Goal: Task Accomplishment & Management: Use online tool/utility

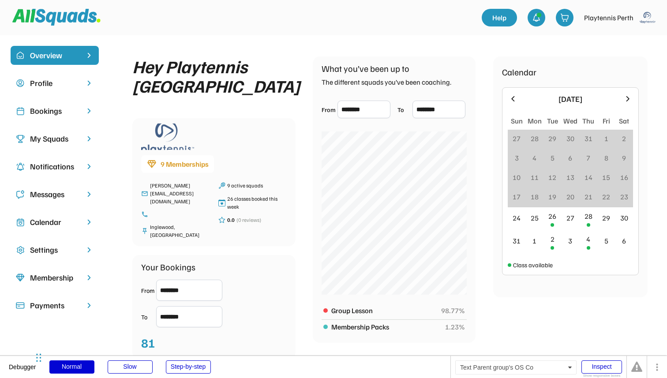
click at [68, 114] on div "Bookings" at bounding box center [54, 111] width 49 height 12
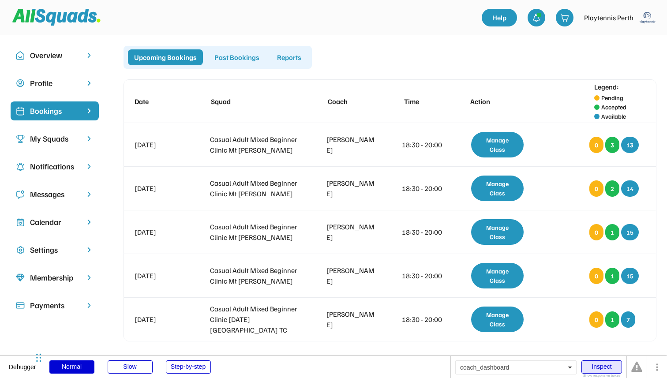
click at [594, 366] on div "Inspect" at bounding box center [601, 366] width 41 height 13
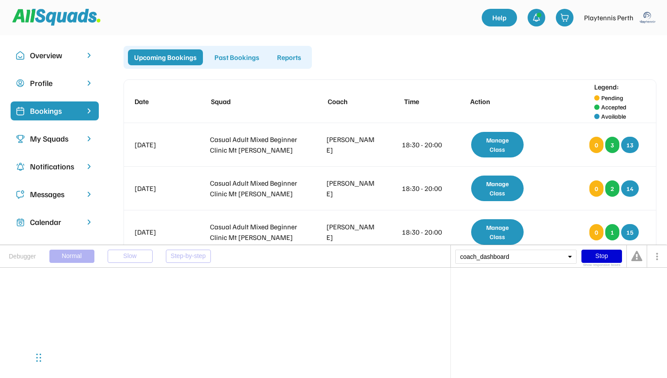
click at [488, 261] on div "coach_dashboard" at bounding box center [515, 257] width 121 height 14
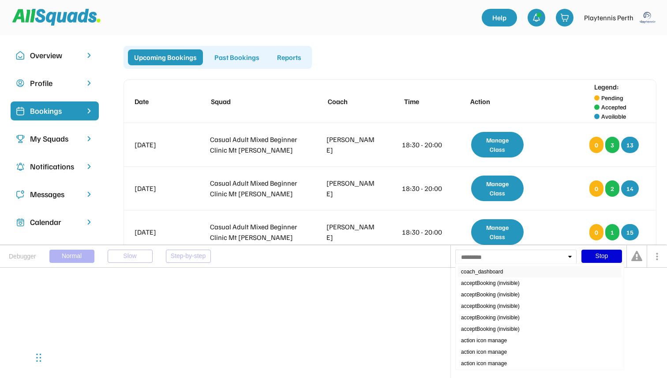
click at [482, 272] on div "coach_dashboard" at bounding box center [540, 271] width 164 height 11
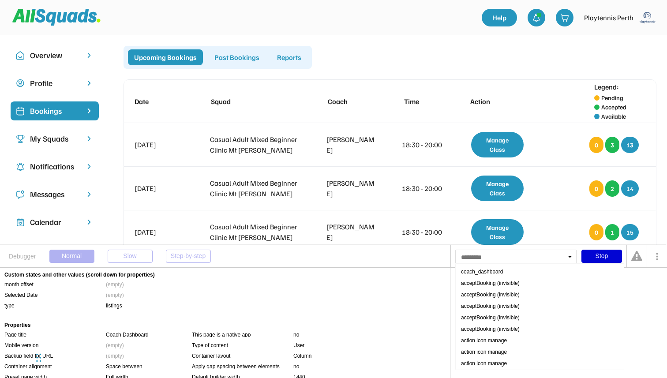
click at [497, 257] on div at bounding box center [515, 257] width 121 height 14
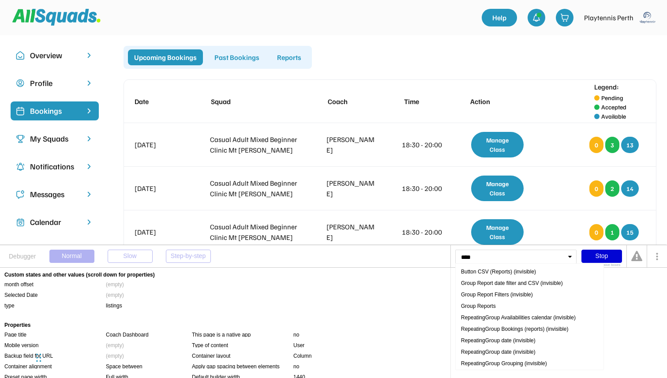
type input "*****"
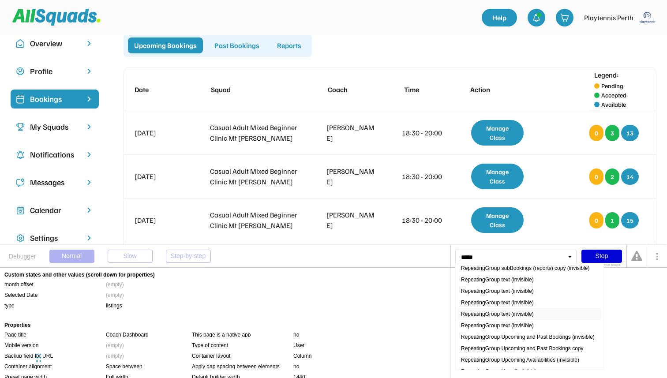
scroll to position [380, 0]
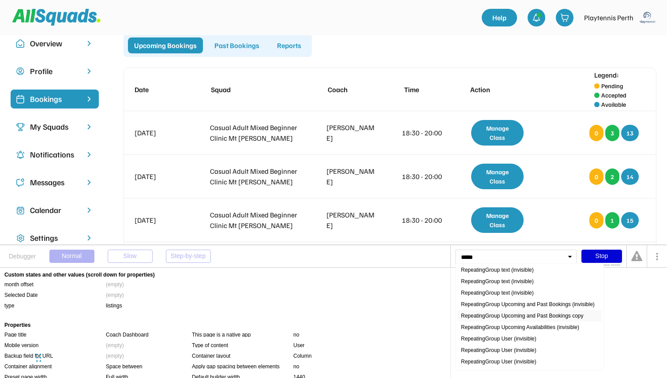
click at [509, 310] on div "RepeatingGroup Upcoming and Past Bookings copy" at bounding box center [529, 315] width 143 height 11
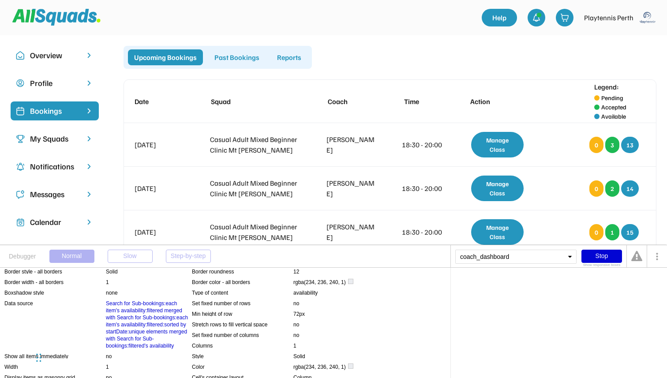
scroll to position [1198, 0]
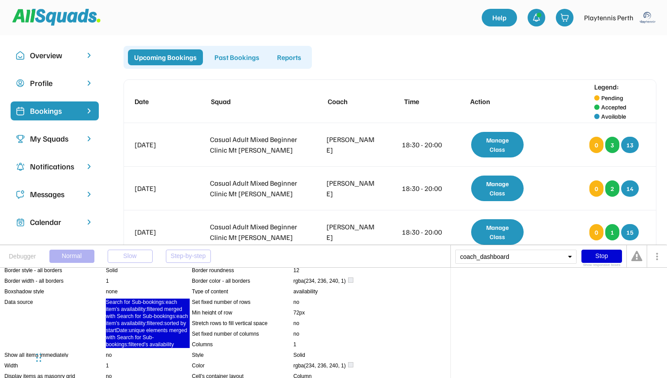
click at [144, 330] on div "Search for Sub-bookings:each item's availability:filtered merged with Search fo…" at bounding box center [148, 322] width 84 height 49
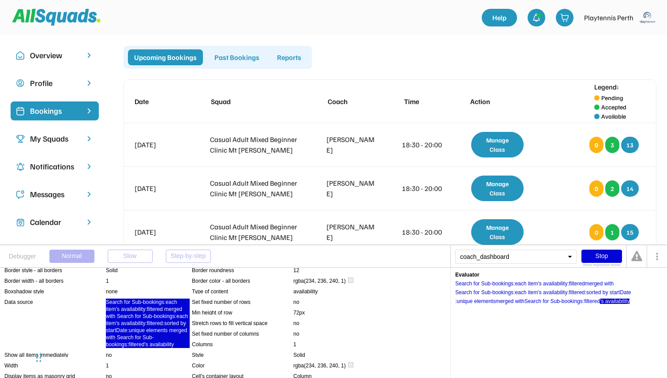
click at [616, 299] on div "'s availability" at bounding box center [615, 300] width 30 height 5
click at [595, 301] on div ":filtered" at bounding box center [590, 300] width 17 height 5
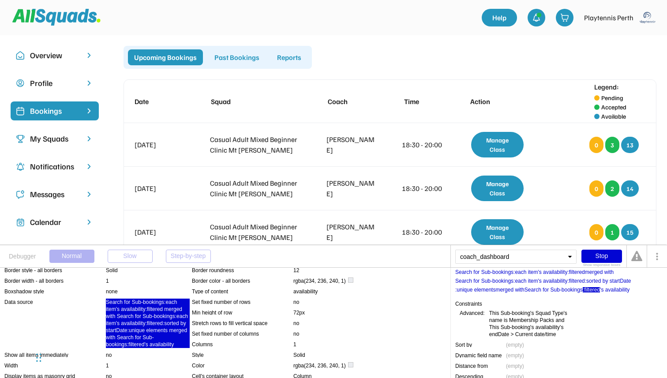
scroll to position [0, 0]
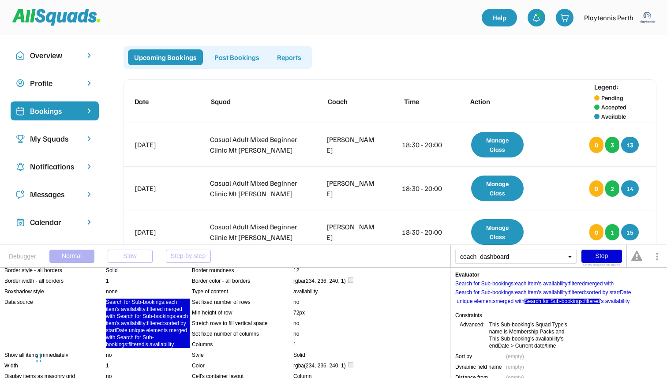
click at [570, 301] on div "Search for Sub-bookings" at bounding box center [553, 300] width 58 height 5
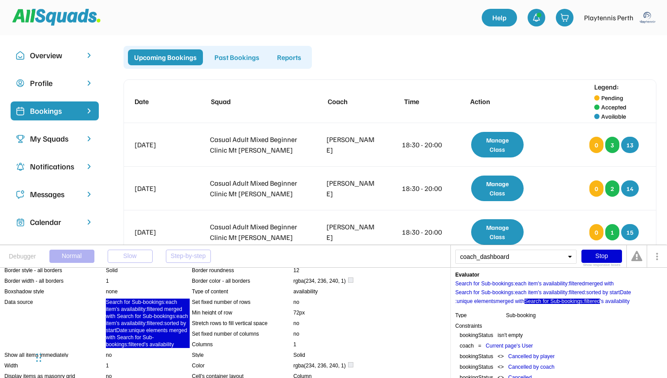
click at [595, 302] on div ":filtered" at bounding box center [590, 300] width 17 height 5
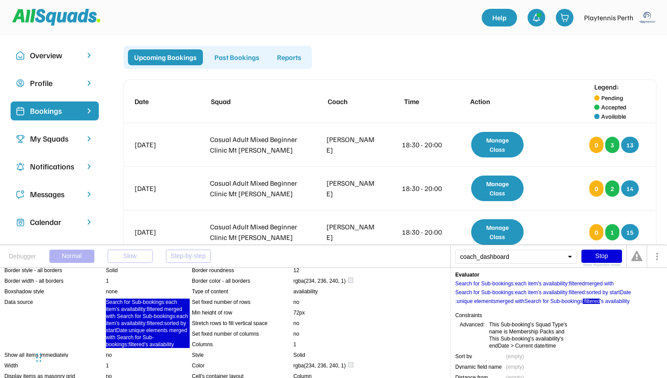
click at [598, 256] on div "Stop" at bounding box center [601, 256] width 41 height 13
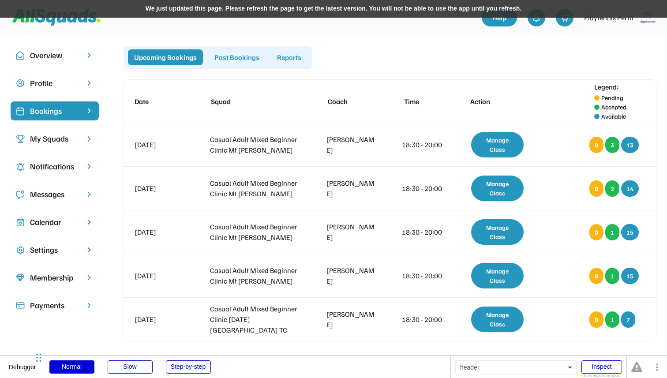
click at [446, 12] on div "We just updated this page. Please refresh the page to get the latest version. Y…" at bounding box center [333, 9] width 667 height 18
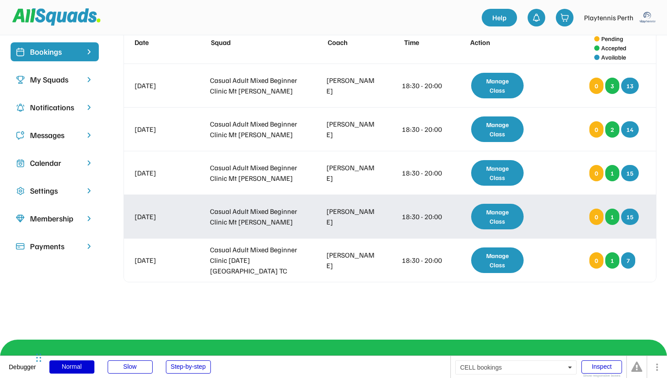
scroll to position [60, 0]
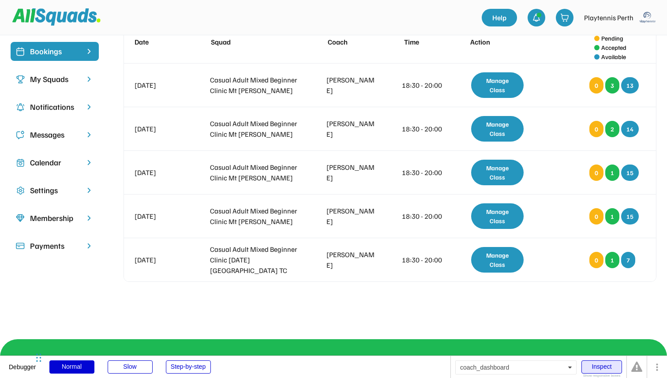
click at [601, 367] on div "Inspect" at bounding box center [601, 366] width 41 height 13
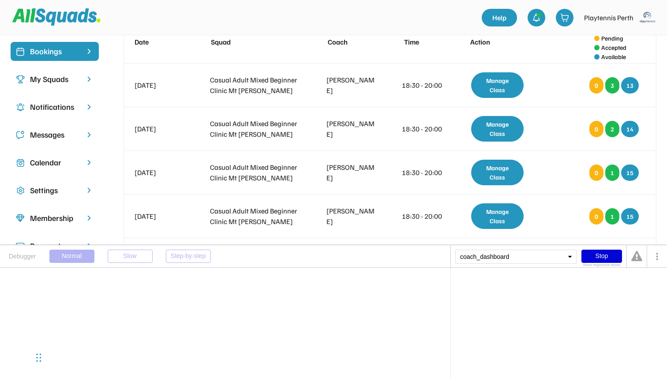
click at [496, 257] on div "coach_dashboard" at bounding box center [515, 257] width 121 height 14
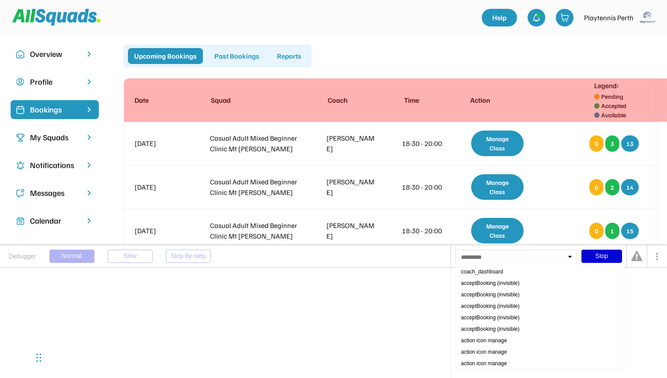
scroll to position [0, 0]
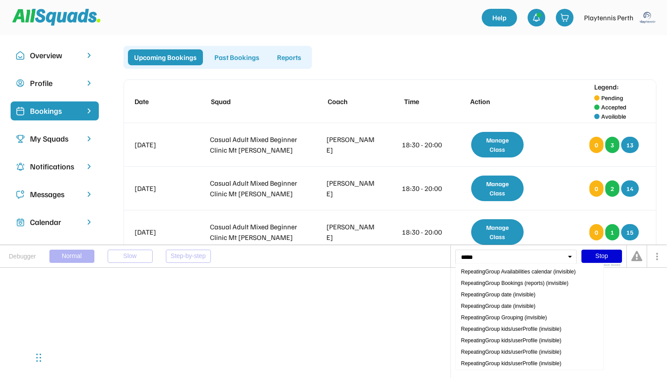
type input "******"
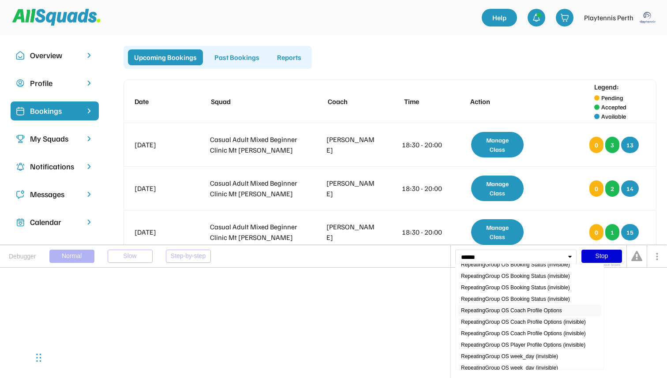
scroll to position [380, 0]
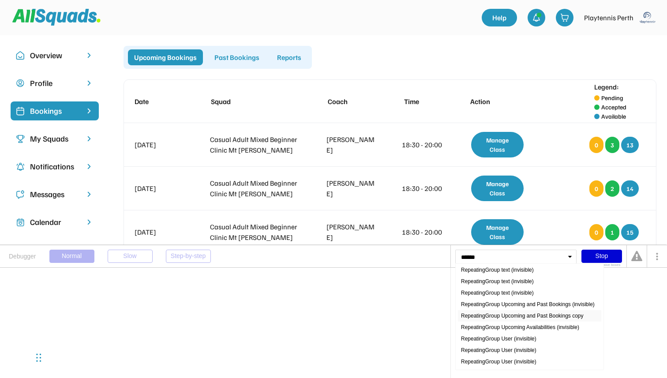
click at [523, 318] on div "RepeatingGroup Upcoming and Past Bookings copy" at bounding box center [529, 315] width 143 height 11
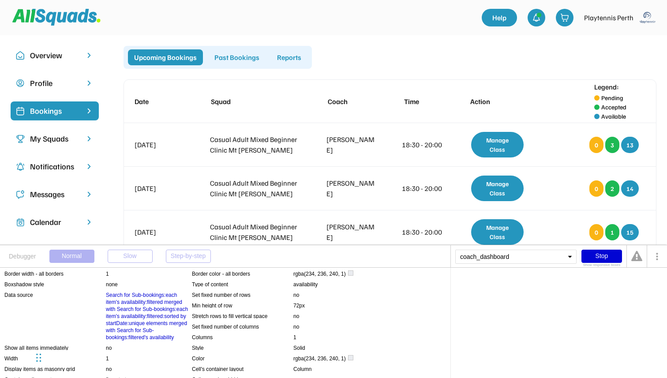
scroll to position [1206, 0]
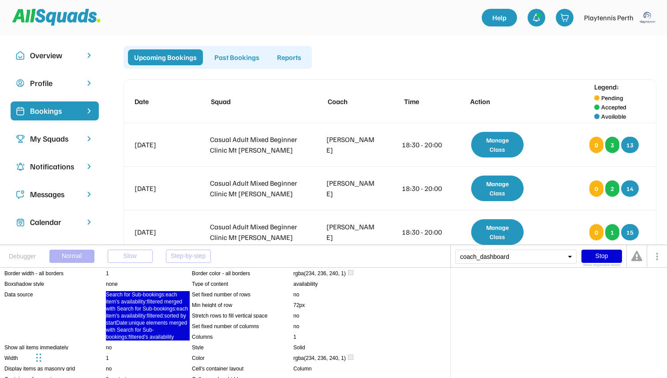
click at [166, 324] on div "Search for Sub-bookings:each item's availability:filtered merged with Search fo…" at bounding box center [148, 315] width 84 height 49
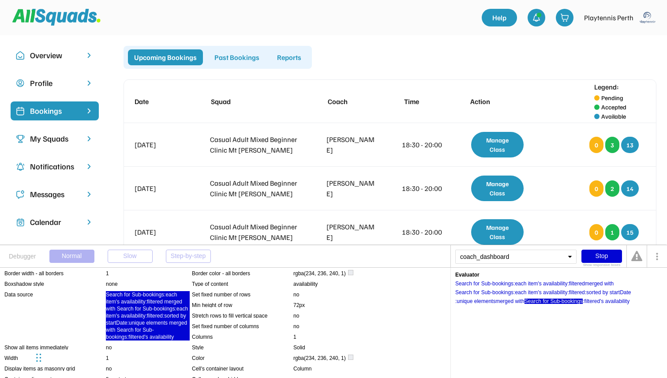
click at [562, 299] on div "Search for Sub-bookings" at bounding box center [553, 300] width 58 height 5
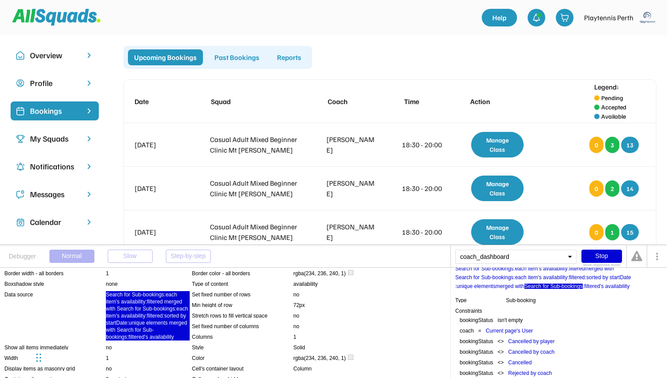
scroll to position [20, 0]
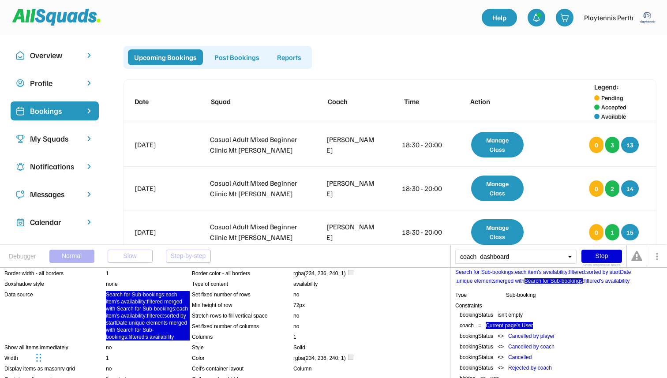
click at [505, 326] on div "Current page's User" at bounding box center [508, 325] width 47 height 7
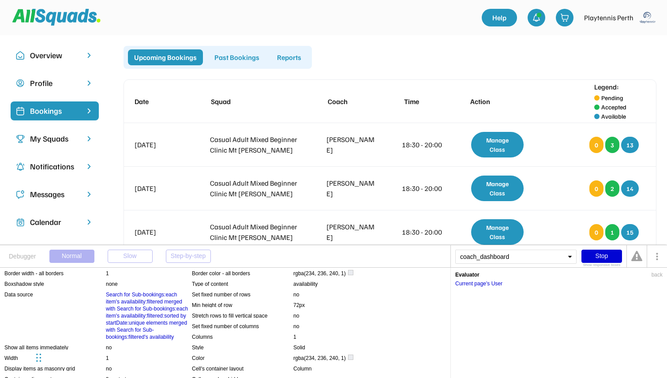
scroll to position [0, 0]
click at [487, 282] on div "Current page's User" at bounding box center [478, 283] width 47 height 5
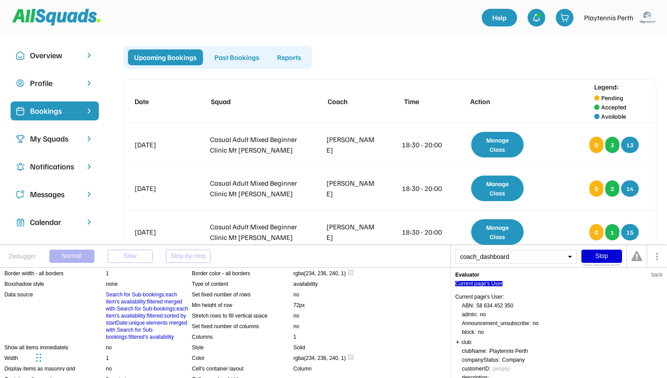
click at [658, 274] on div "back" at bounding box center [656, 274] width 11 height 5
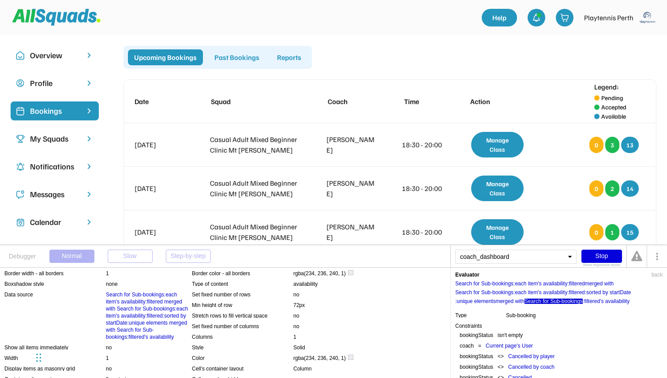
click at [605, 253] on div "Stop" at bounding box center [601, 256] width 41 height 13
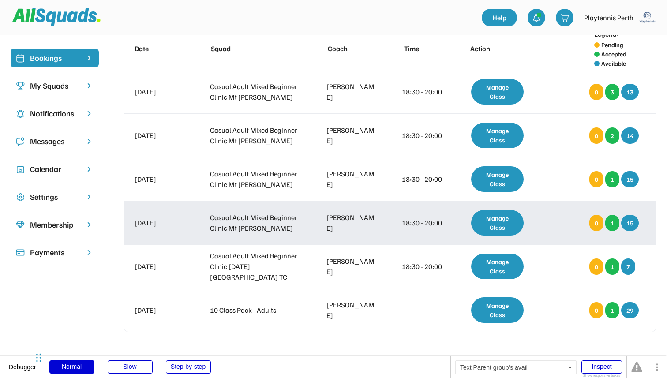
scroll to position [44, 0]
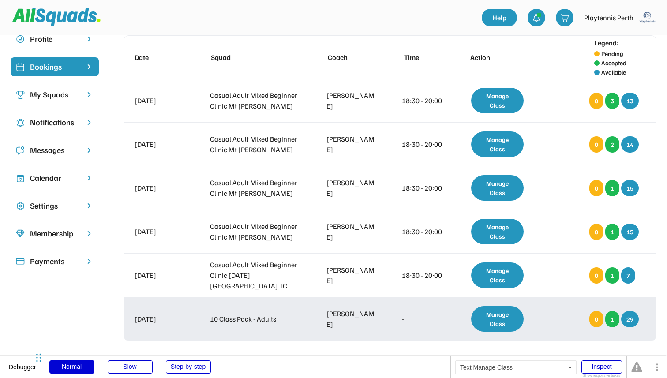
click at [492, 316] on div "Manage Class" at bounding box center [497, 319] width 52 height 26
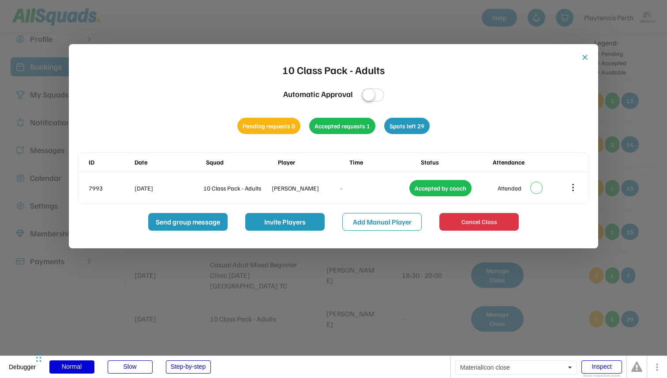
click at [583, 58] on button "close" at bounding box center [584, 57] width 9 height 9
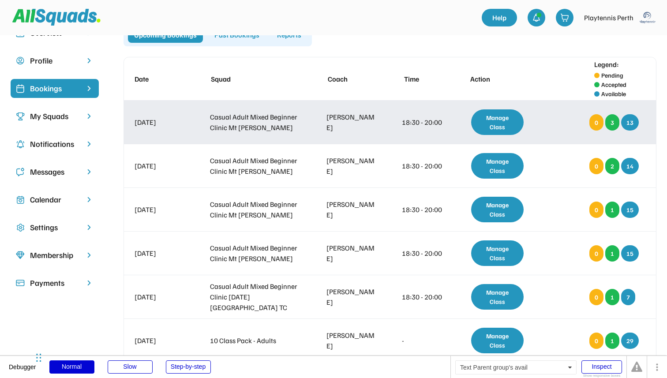
scroll to position [0, 0]
